Goal: Check status

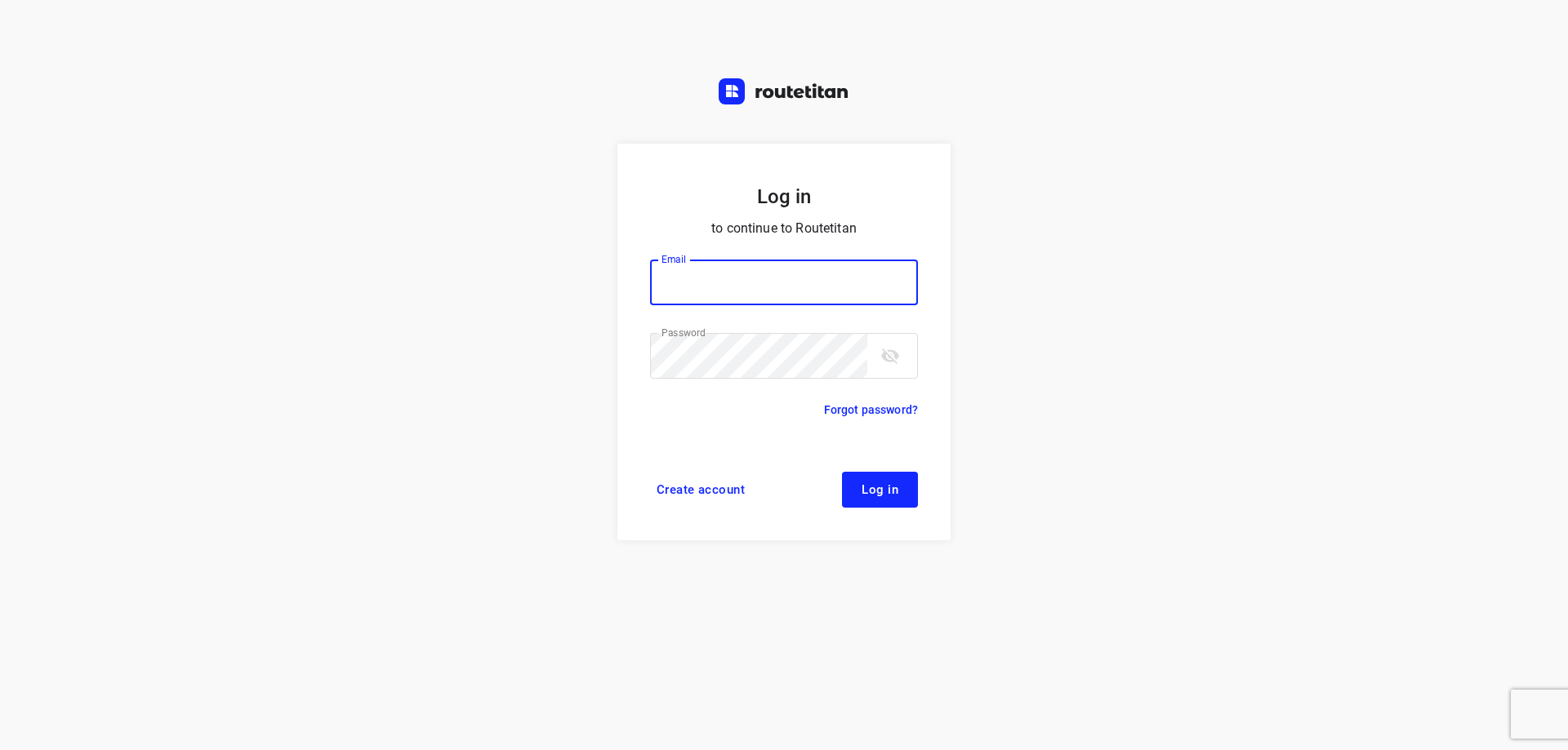
type input "plengtransport@hotmail.com"
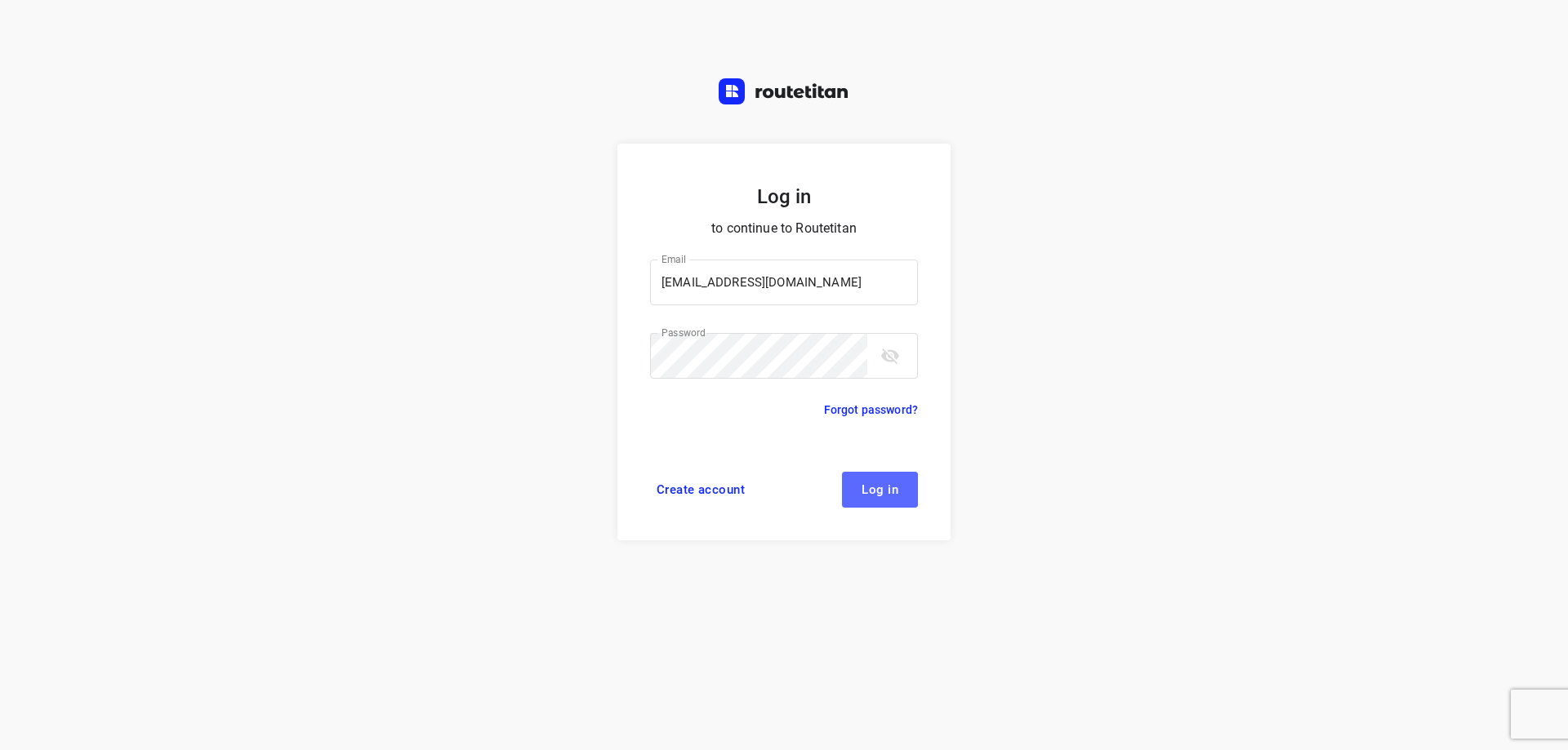
click at [869, 487] on span "Log in" at bounding box center [879, 490] width 36 height 13
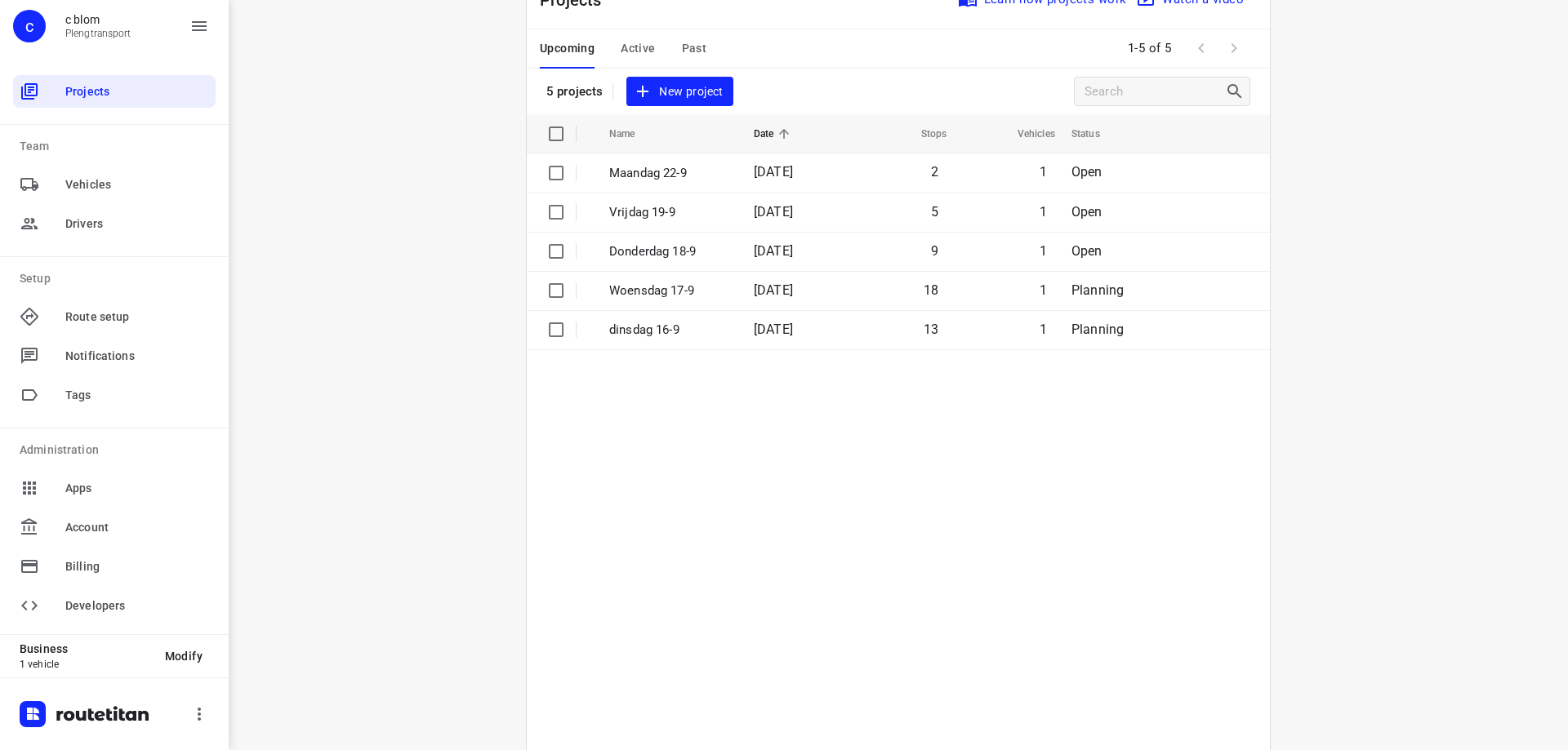
scroll to position [82, 0]
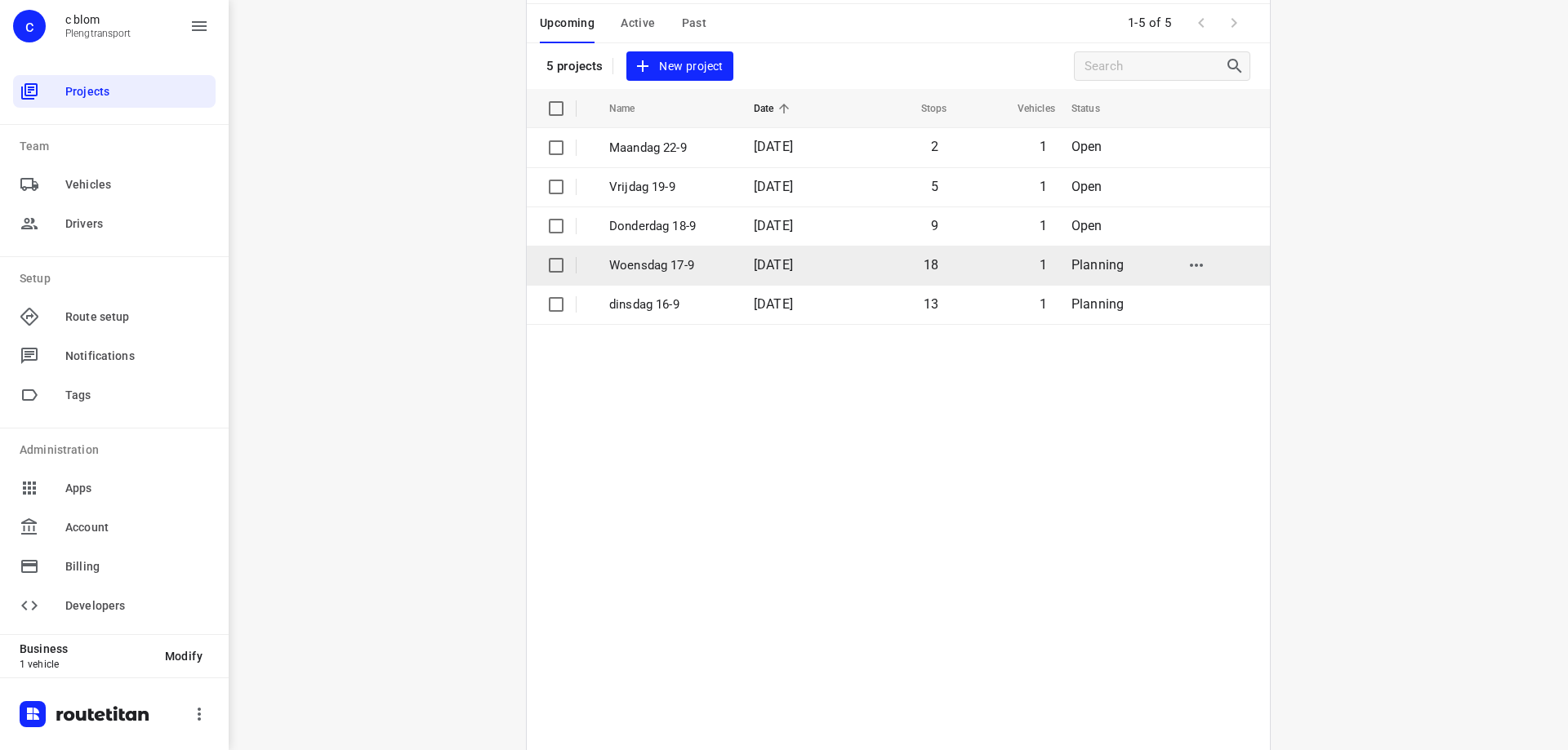
click at [724, 268] on td "Woensdag 17-9" at bounding box center [667, 265] width 148 height 39
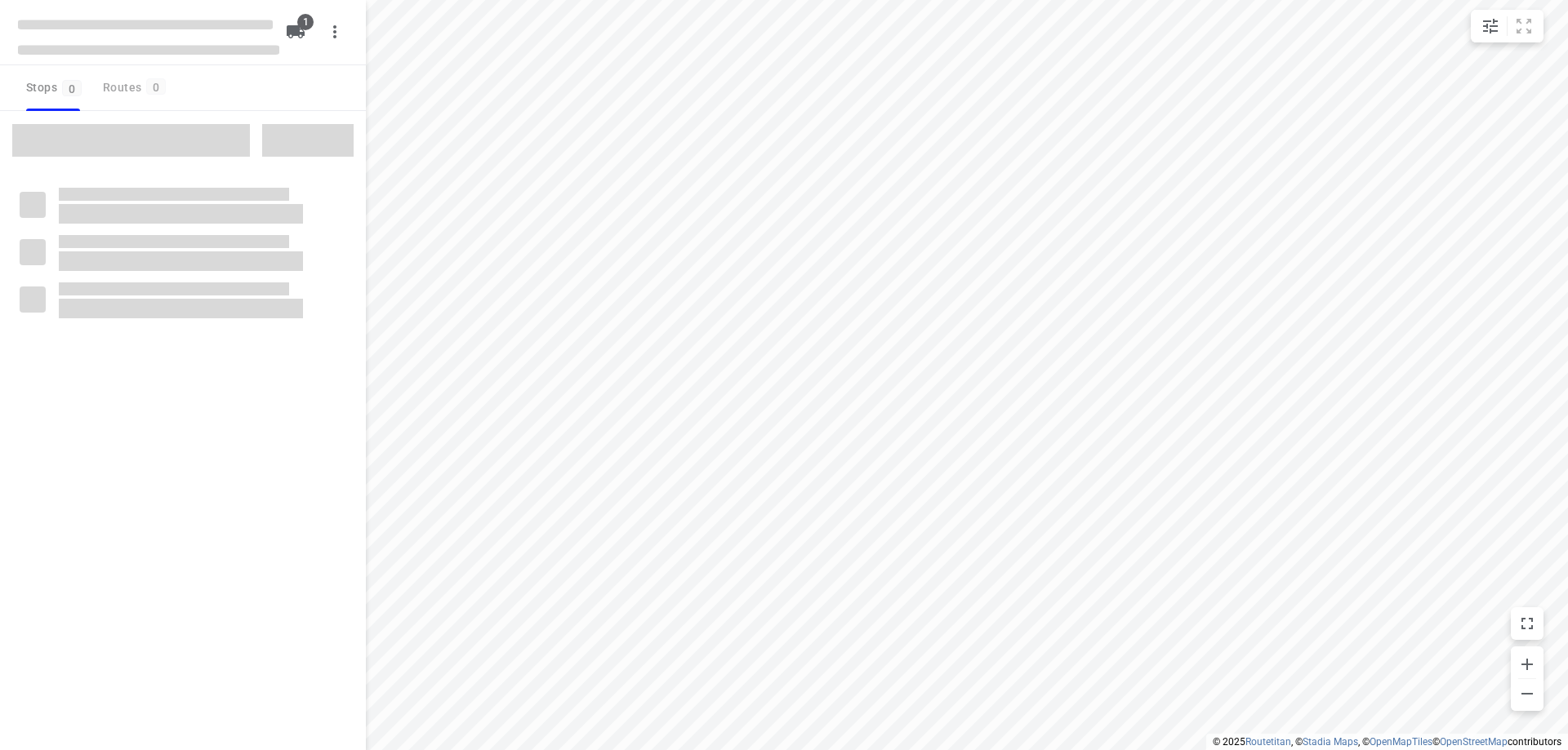
type input "distance"
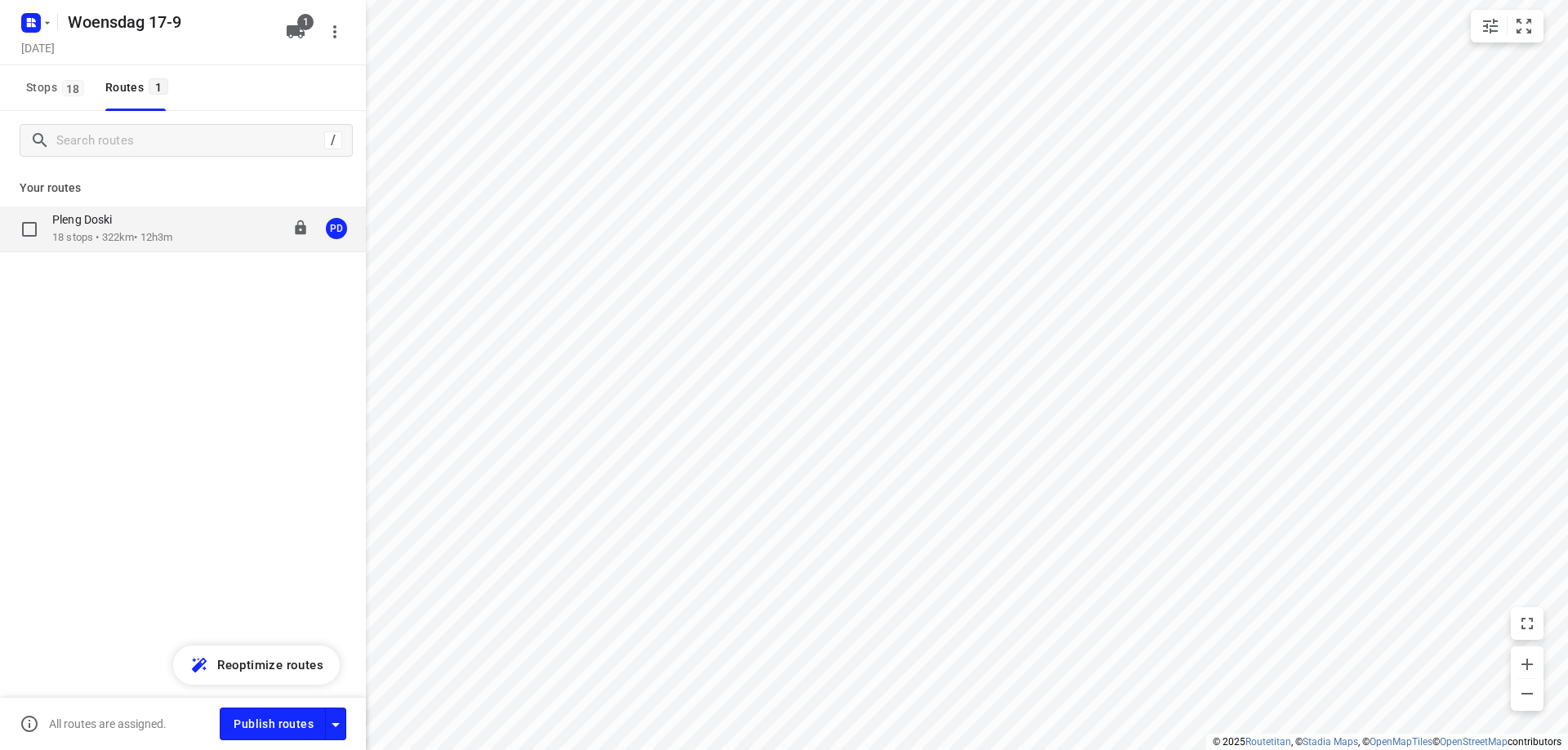
click at [204, 236] on div "Pleng Doski 18 stops • 322km • 12h3m 08:00-20:03 PD" at bounding box center [209, 229] width 314 height 34
